Goal: Find contact information: Find contact information

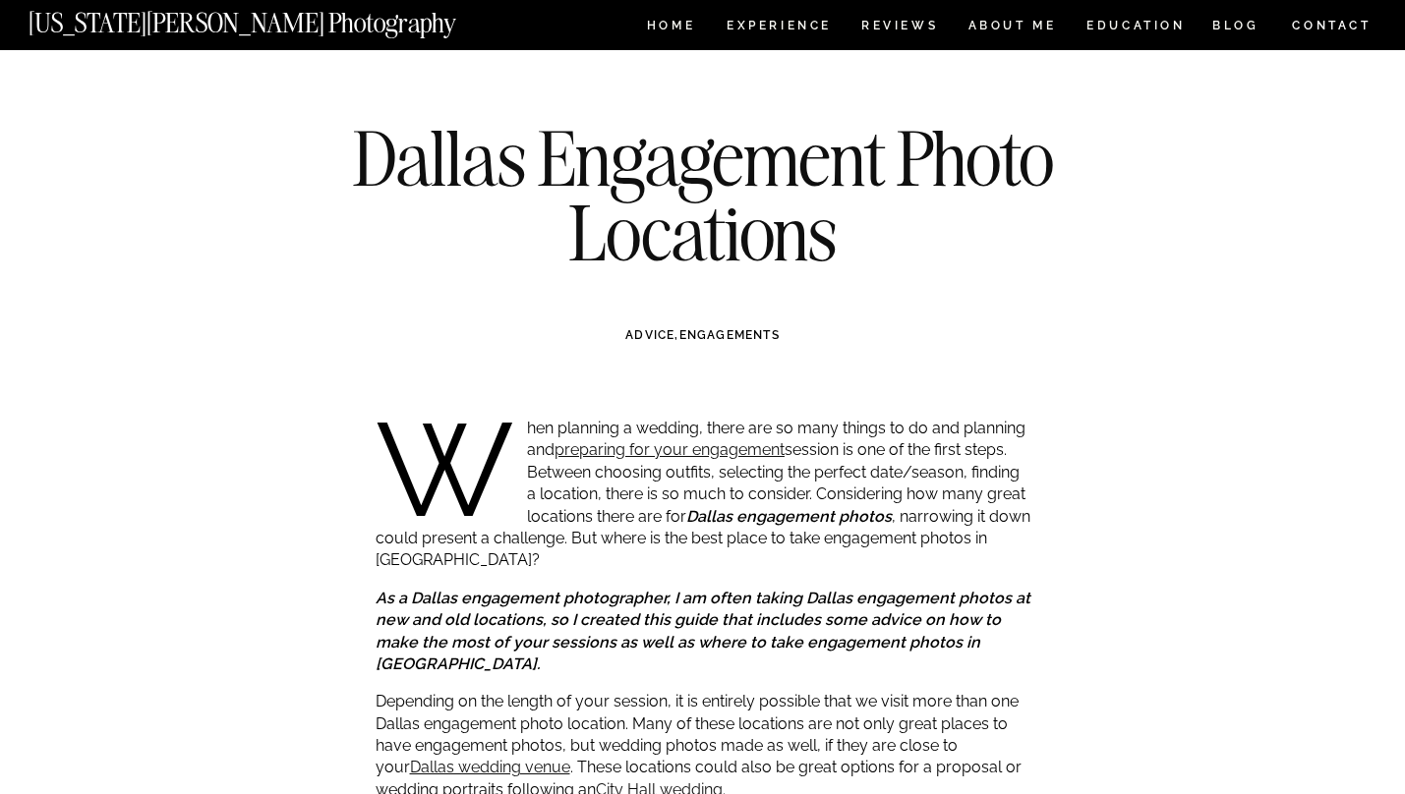
click at [653, 37] on div at bounding box center [702, 25] width 1405 height 50
click at [663, 23] on nav "HOME" at bounding box center [671, 28] width 56 height 17
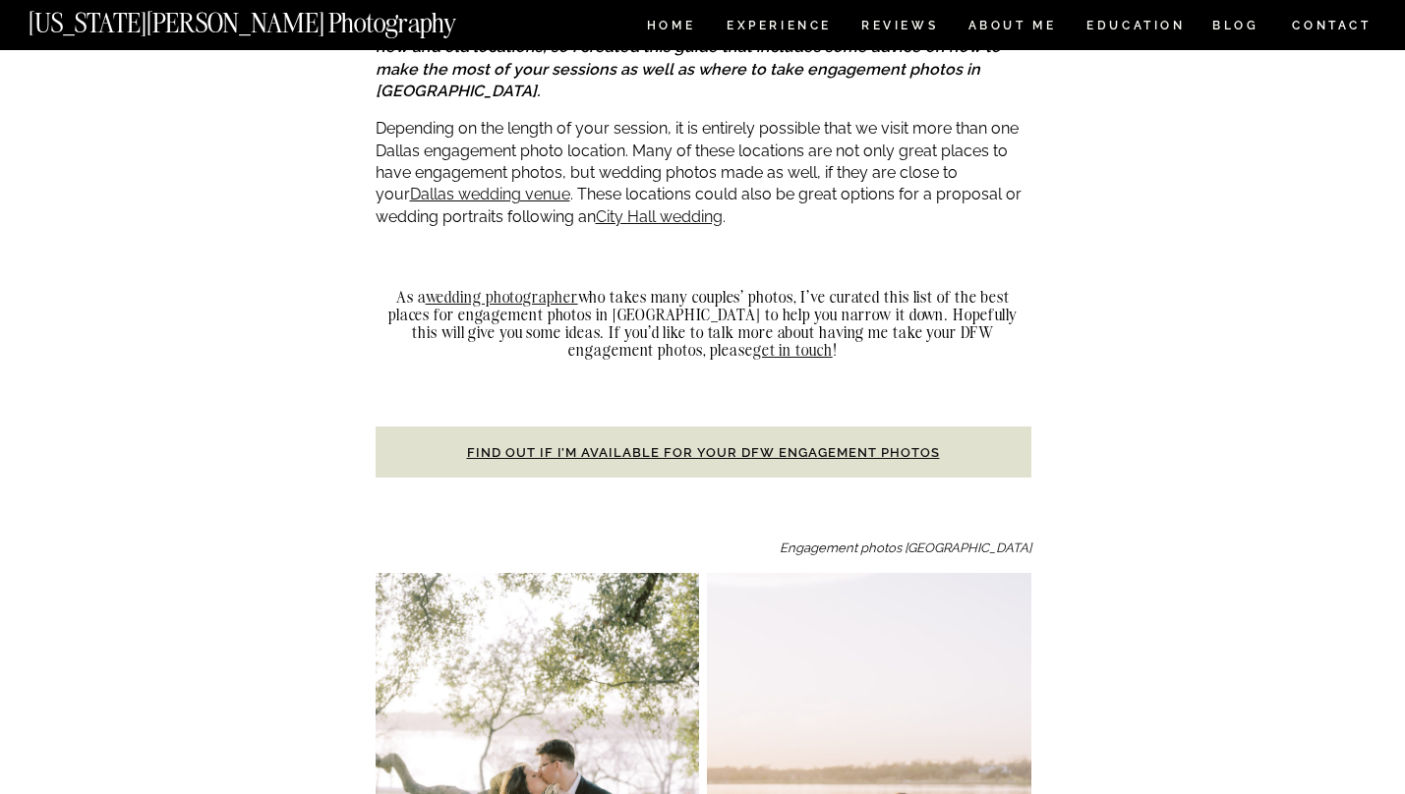
scroll to position [598, 0]
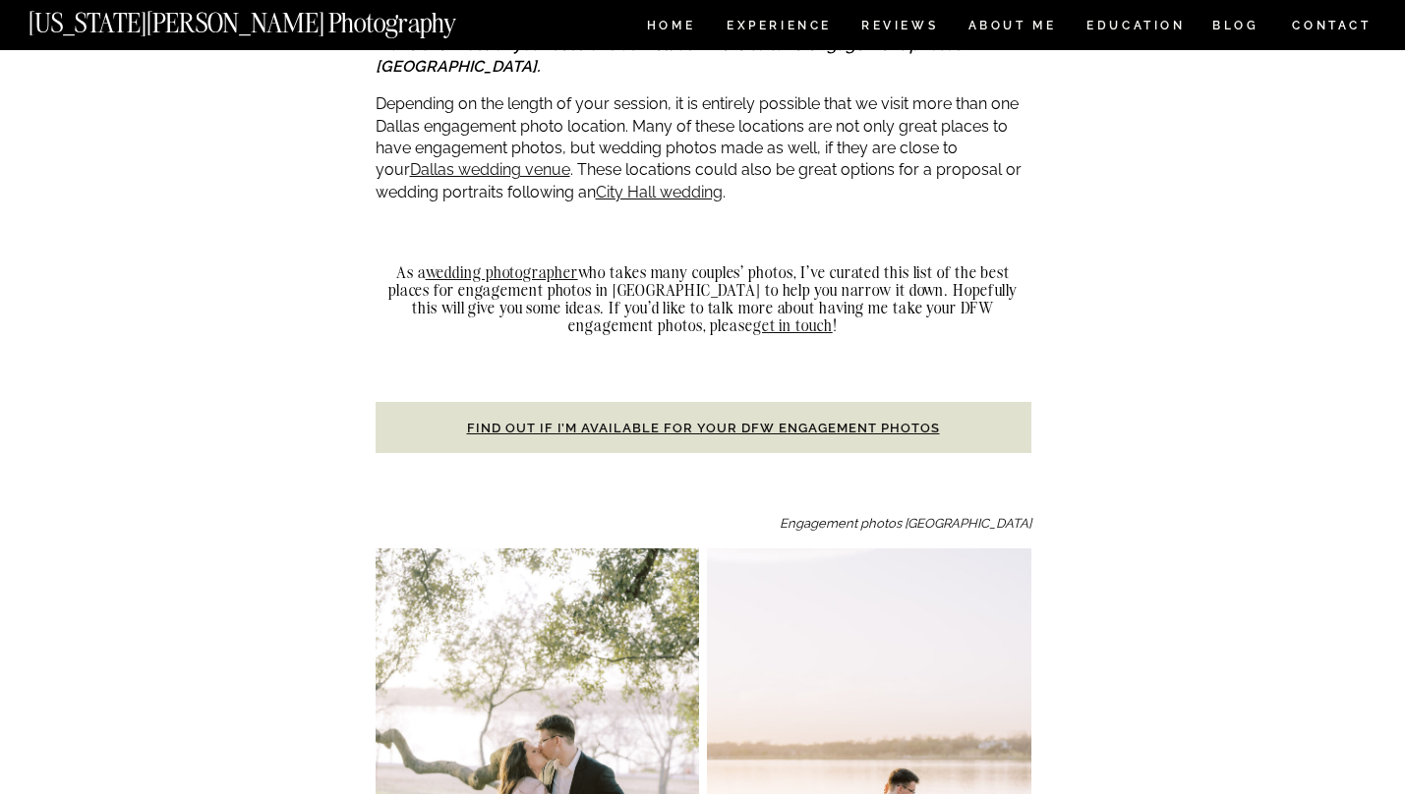
click at [790, 417] on h3 "Find out if I’m available for your DFW engagement photos" at bounding box center [704, 427] width 656 height 51
click at [778, 421] on strong "Find out if I’m available for your DFW engagement photos" at bounding box center [703, 428] width 473 height 15
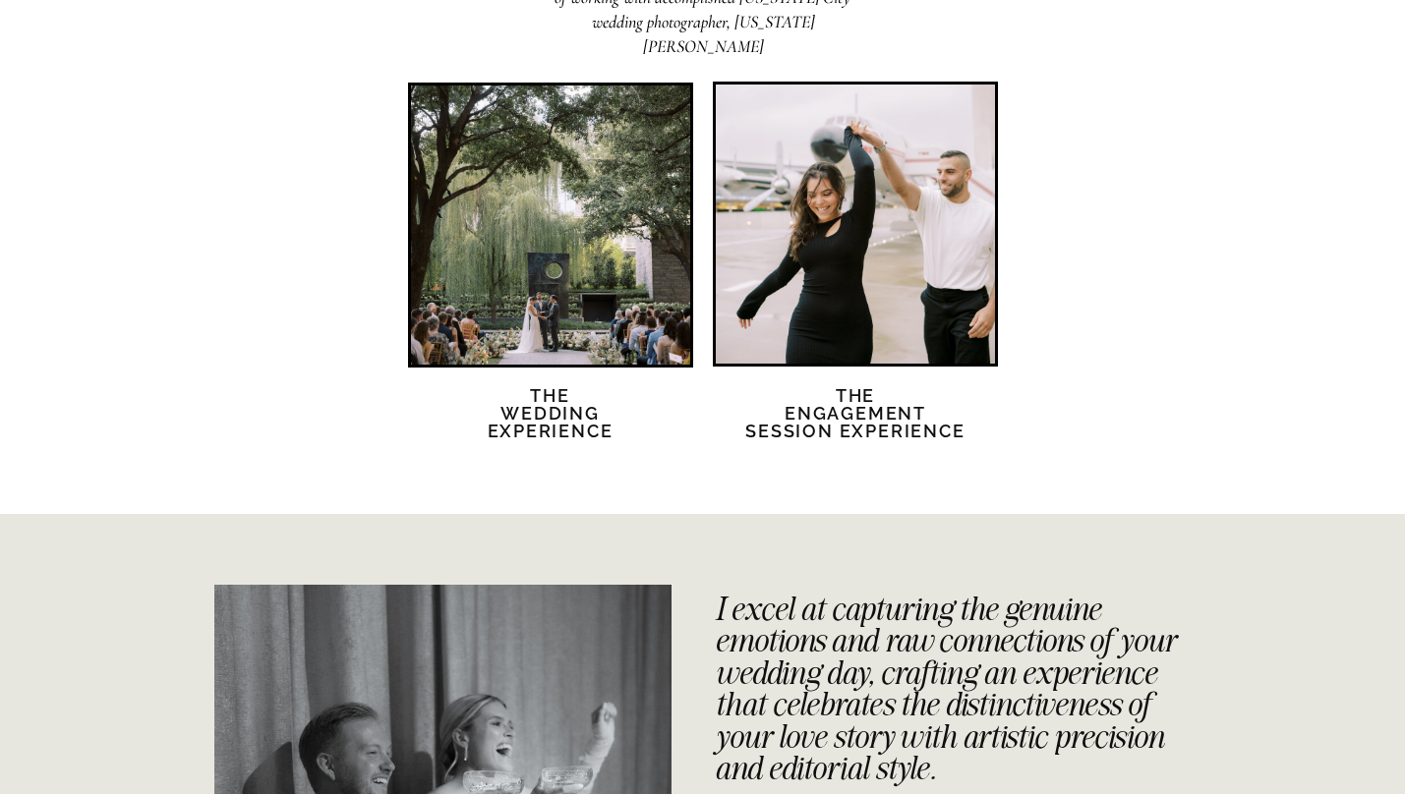
scroll to position [3900, 0]
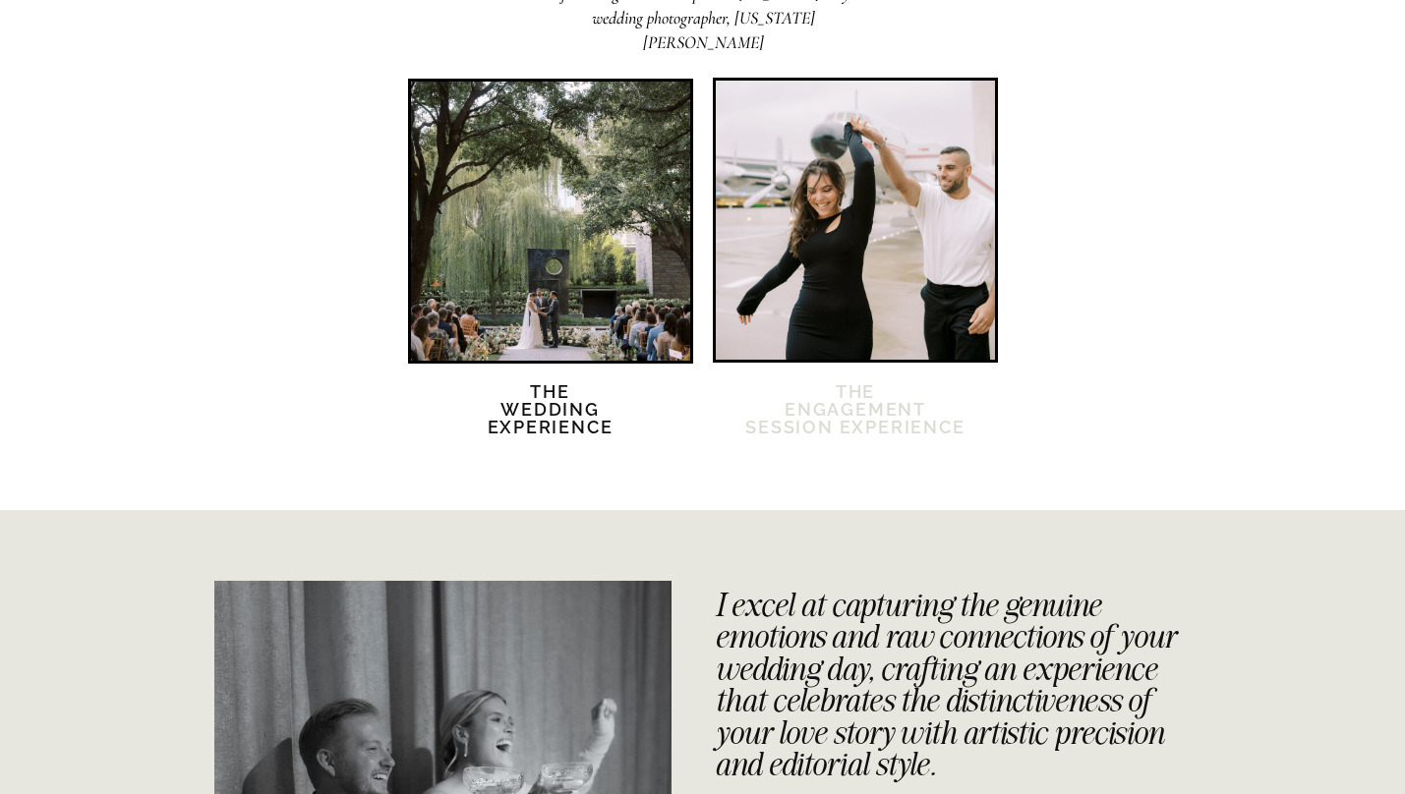
click at [836, 404] on h2 "The Engagement session Experience" at bounding box center [855, 421] width 223 height 77
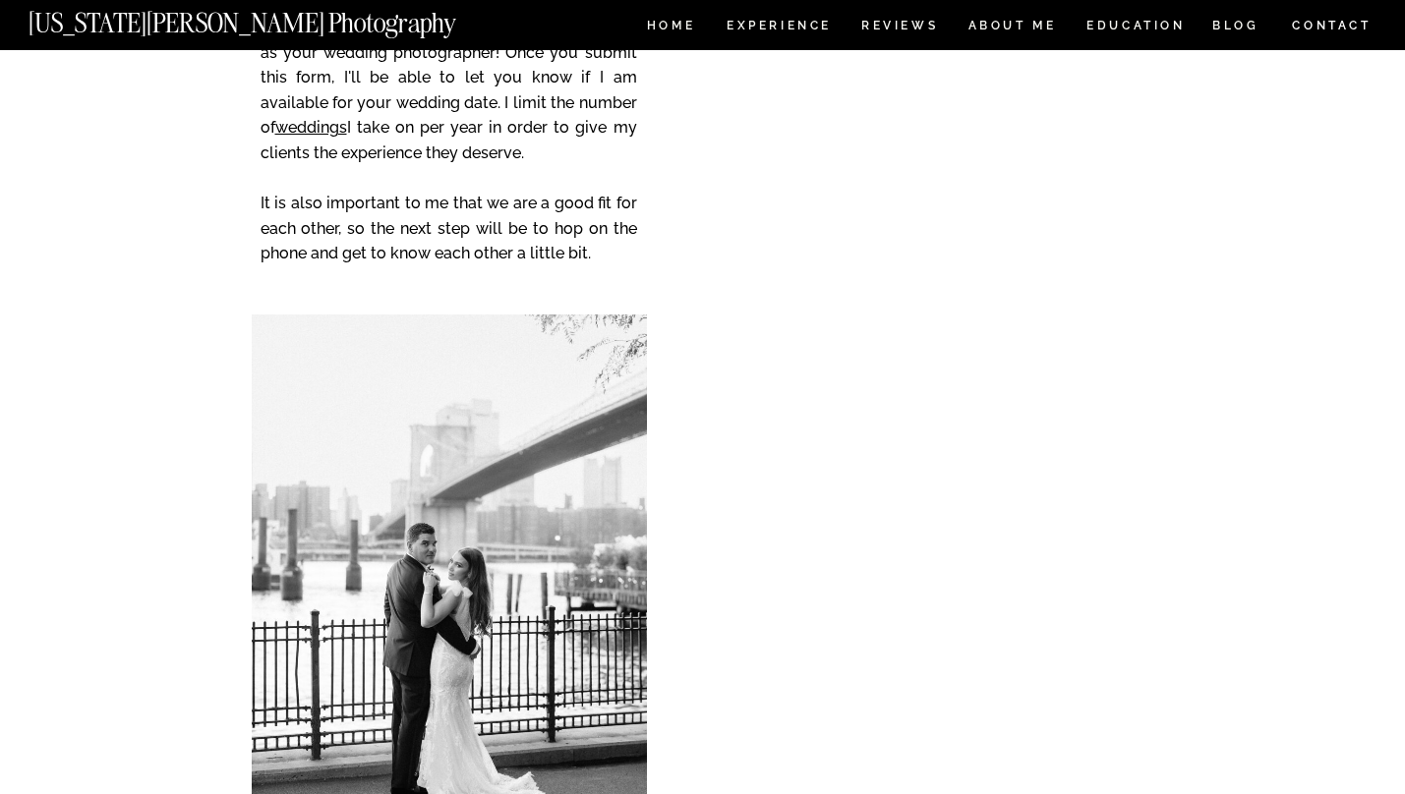
scroll to position [5132, 0]
